Goal: Task Accomplishment & Management: Use online tool/utility

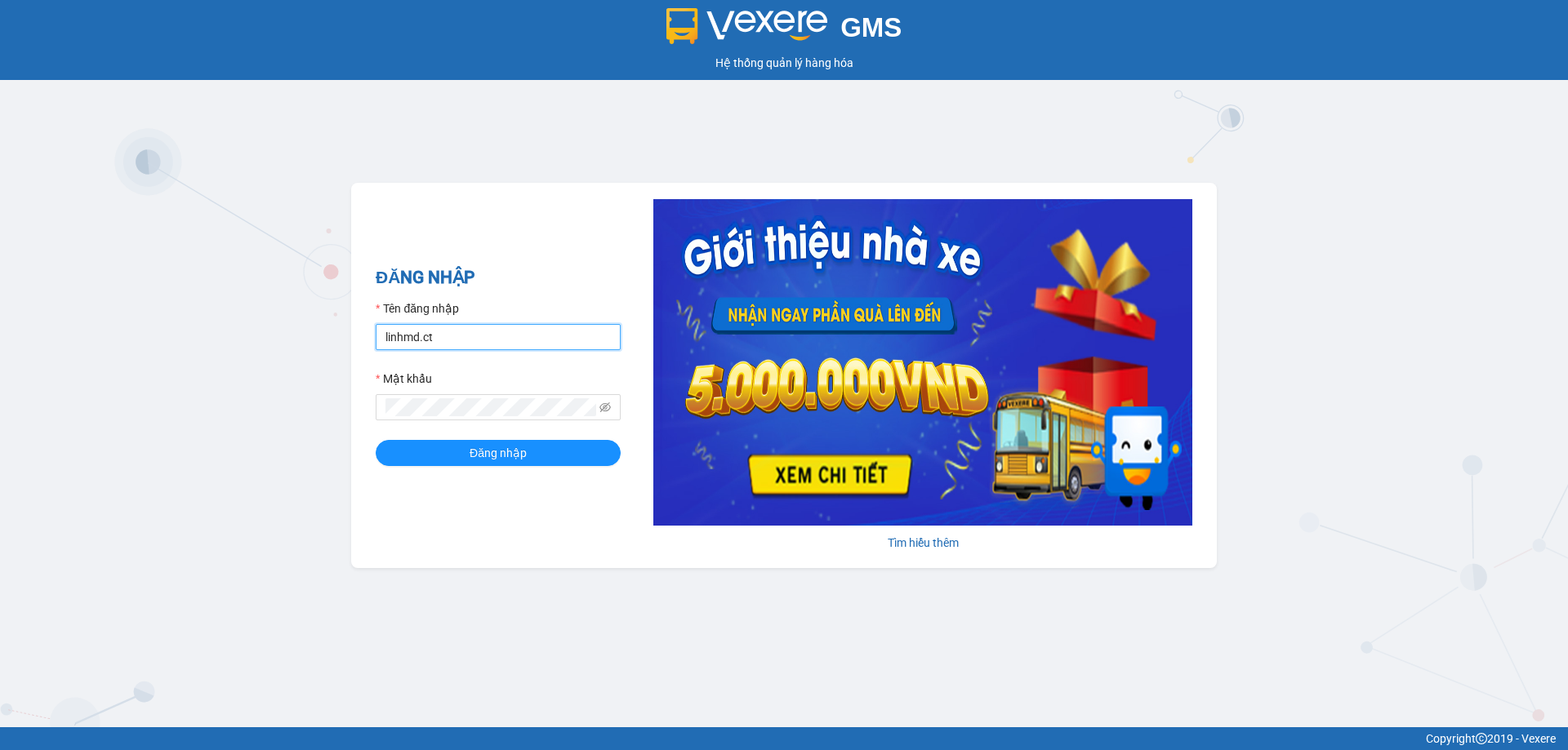
drag, startPoint x: 538, startPoint y: 337, endPoint x: 536, endPoint y: 345, distance: 8.2
click at [538, 337] on input "linhmd.ct" at bounding box center [497, 337] width 245 height 27
type input "nhatmd.ct"
click at [527, 449] on button "Đăng nhập" at bounding box center [497, 453] width 245 height 27
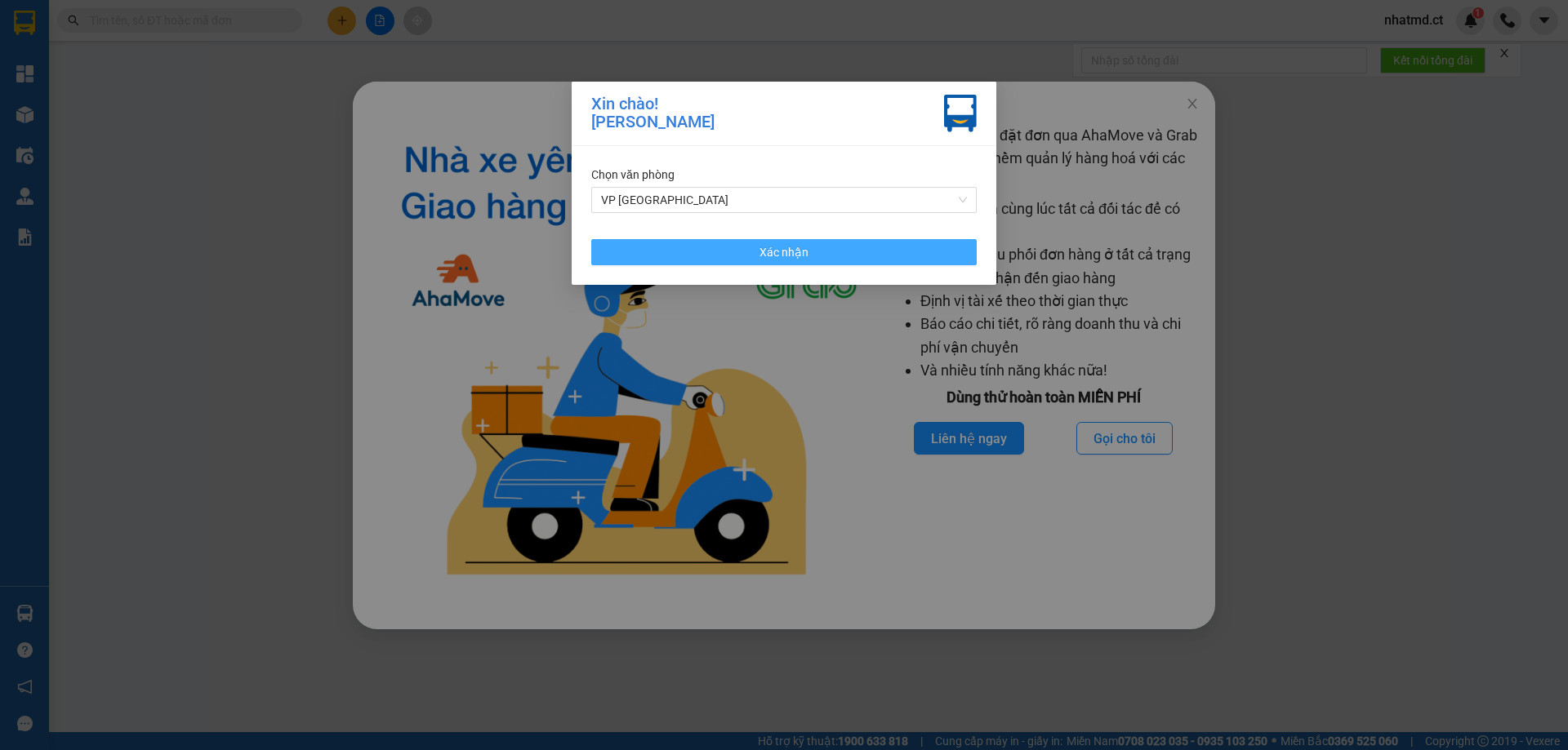
click at [874, 240] on button "Xác nhận" at bounding box center [784, 252] width 385 height 27
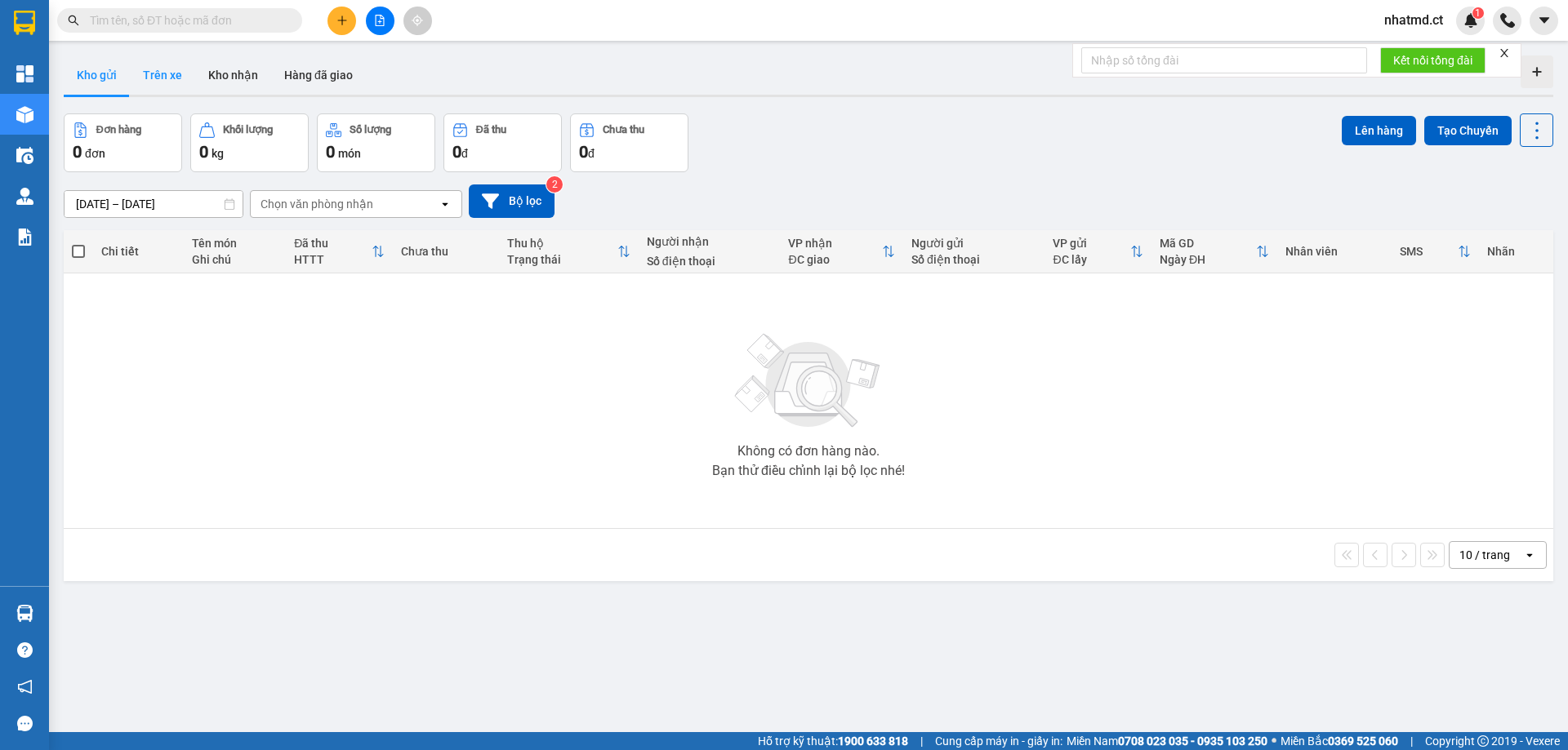
click at [166, 90] on button "Trên xe" at bounding box center [162, 75] width 65 height 39
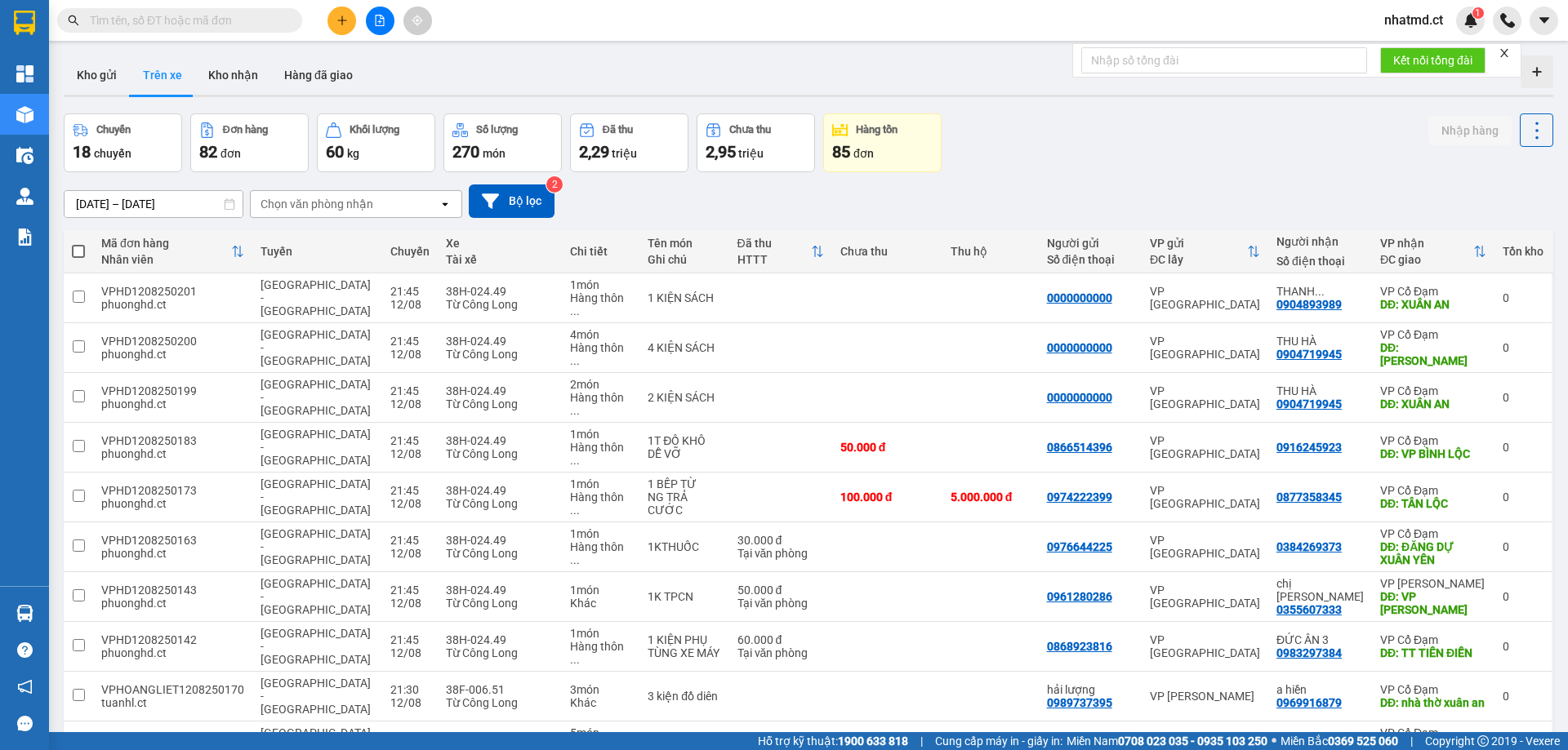
click at [368, 193] on div "Chọn văn phòng nhận" at bounding box center [344, 203] width 188 height 27
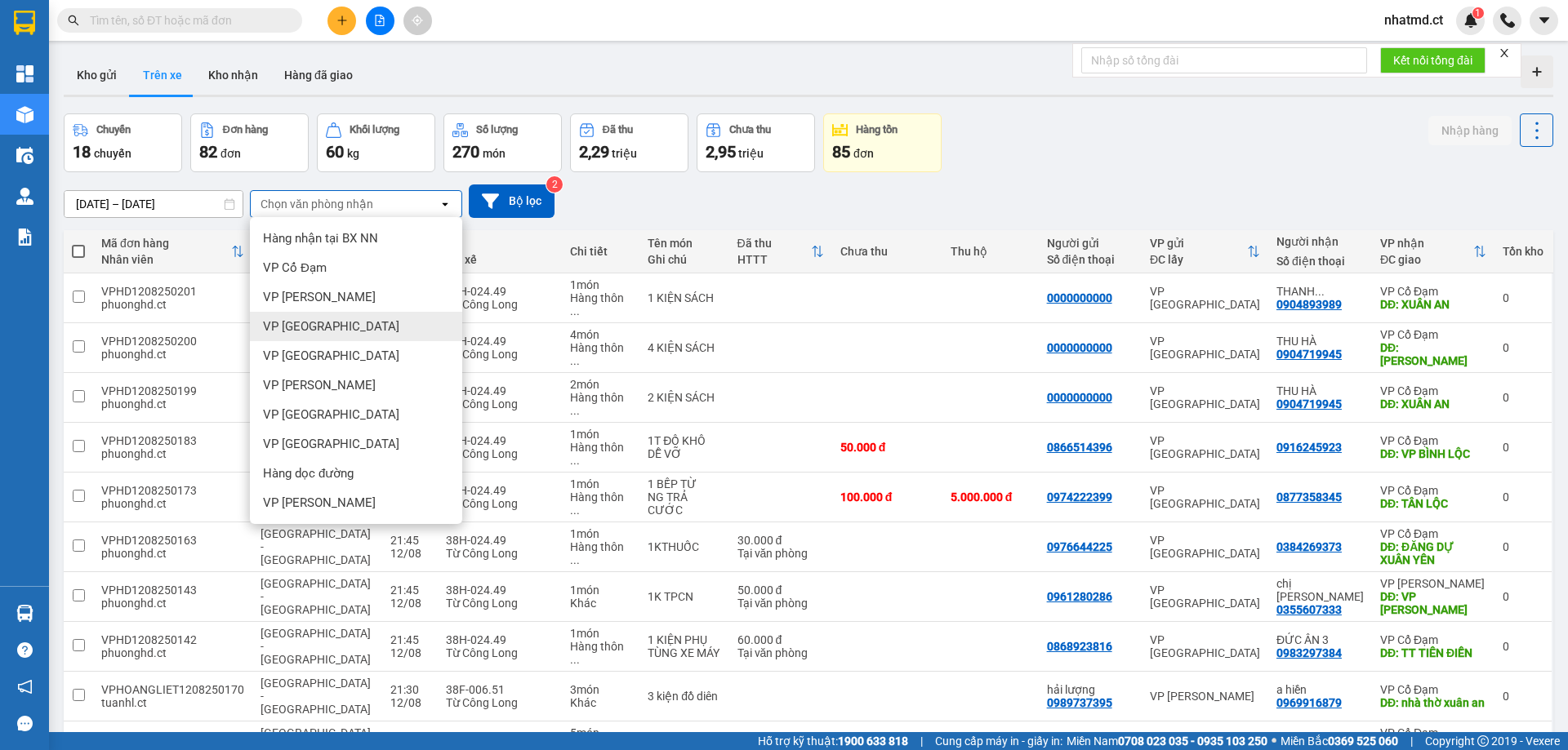
click at [312, 334] on span "VP [GEOGRAPHIC_DATA]" at bounding box center [330, 326] width 137 height 17
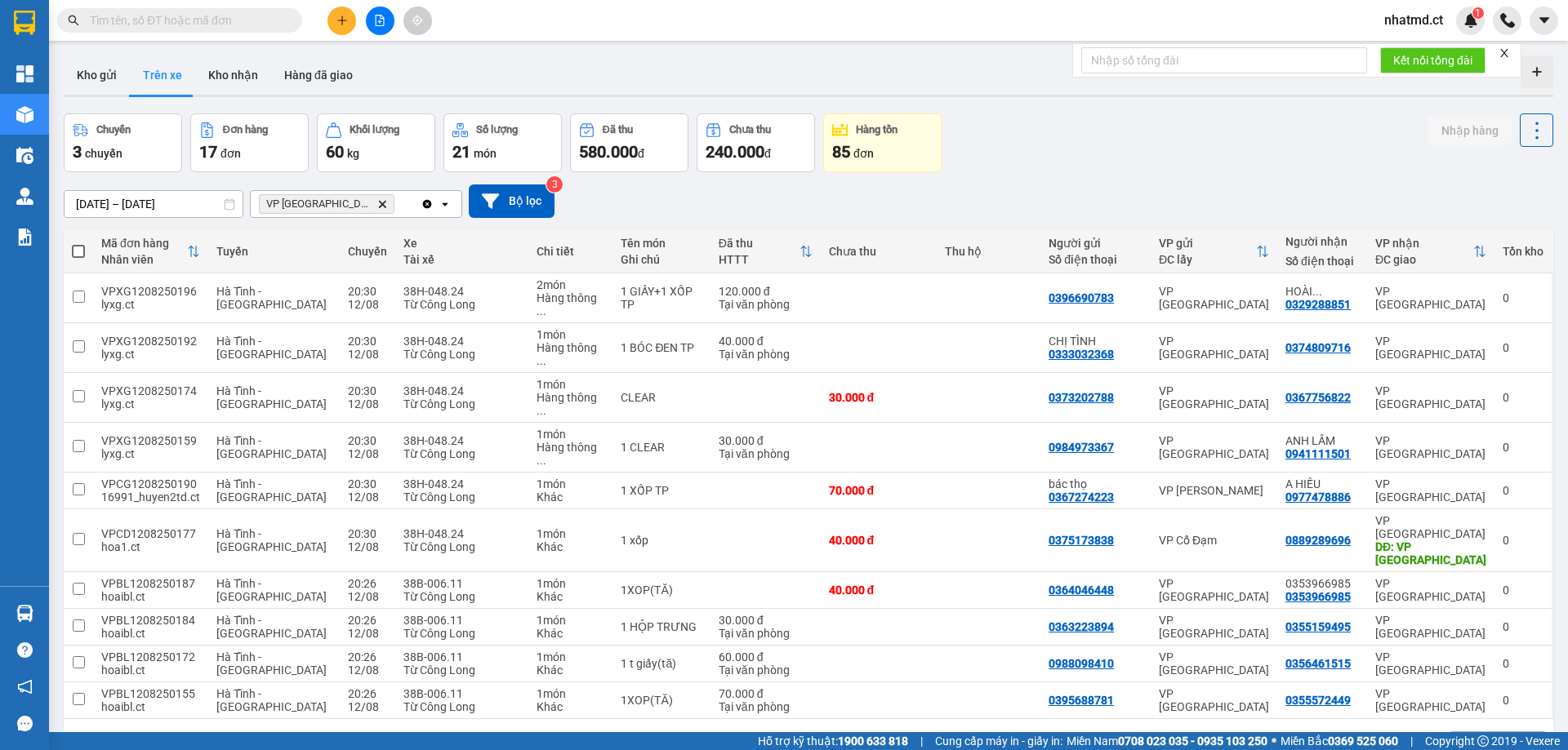
click at [1485, 737] on div "10 / trang" at bounding box center [1485, 745] width 51 height 17
click at [1459, 623] on span "100 / trang" at bounding box center [1480, 631] width 59 height 17
